Goal: Transaction & Acquisition: Purchase product/service

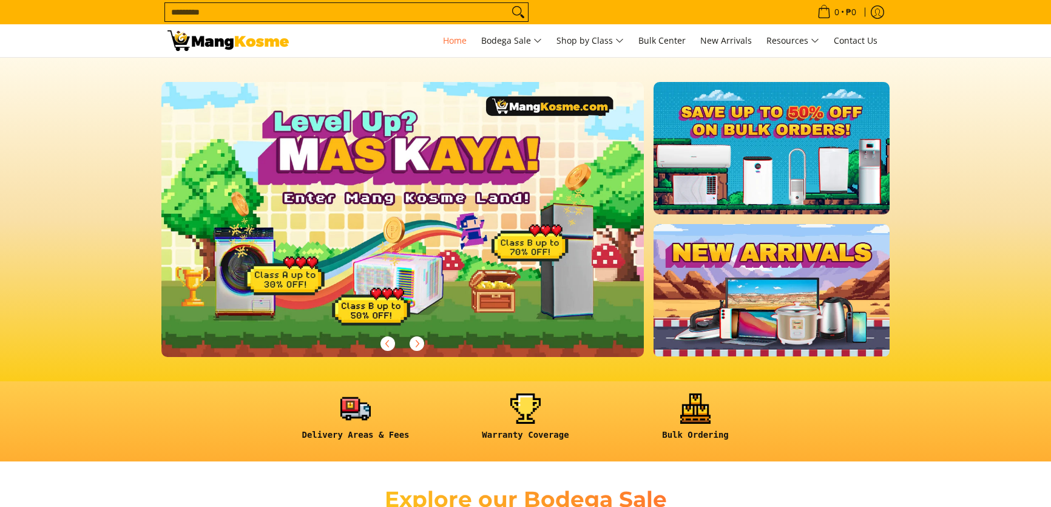
click at [253, 16] on input "Search..." at bounding box center [336, 12] width 343 height 18
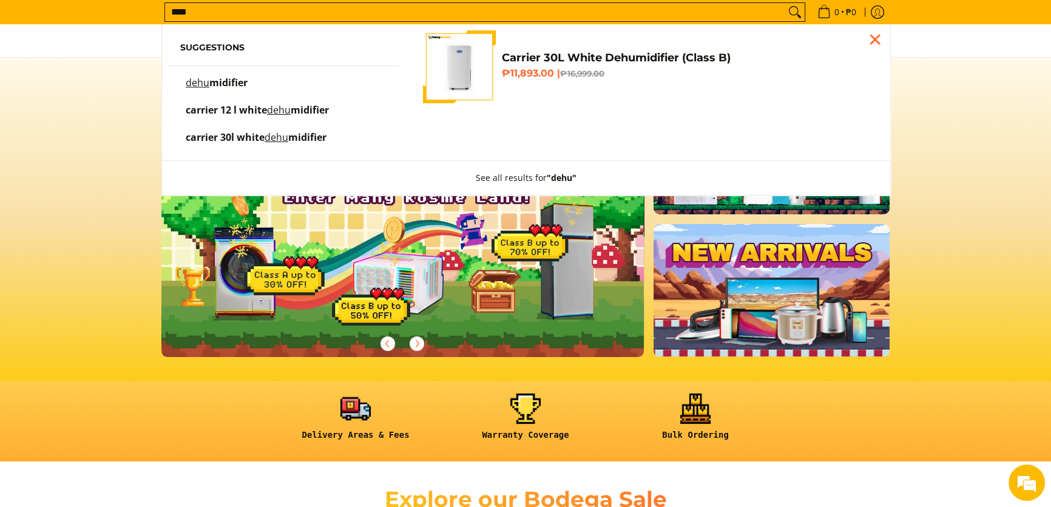
type input "****"
click at [714, 58] on h4 "Carrier 30L White Dehumidifier (Class B)" at bounding box center [687, 58] width 370 height 14
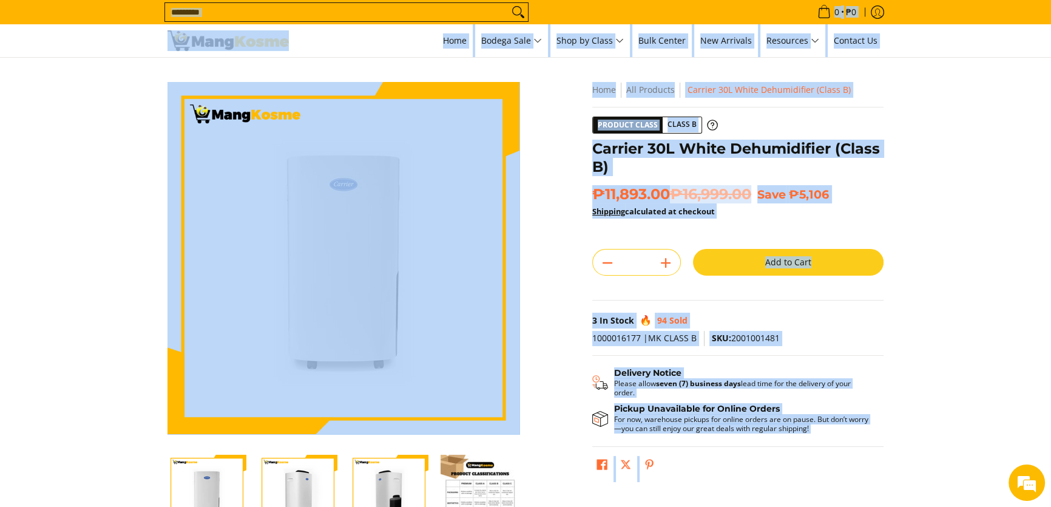
drag, startPoint x: 133, startPoint y: 13, endPoint x: 899, endPoint y: 407, distance: 861.6
click at [979, 225] on section "Skip to Main Content Enable zoom Disable zoom Enable zoom Disable zoom Enable z…" at bounding box center [525, 335] width 1051 height 554
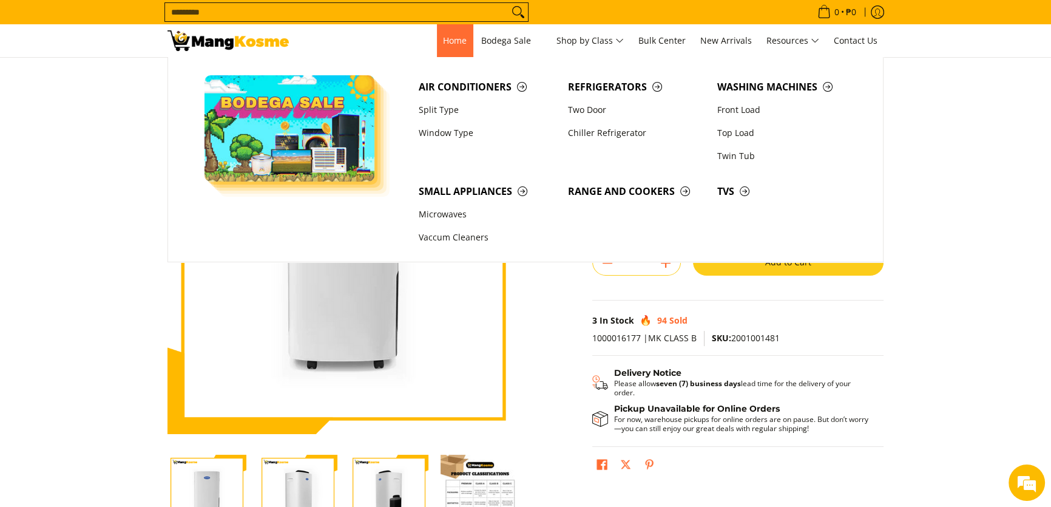
click at [443, 35] on span "Home" at bounding box center [455, 41] width 24 height 12
